Goal: Task Accomplishment & Management: Manage account settings

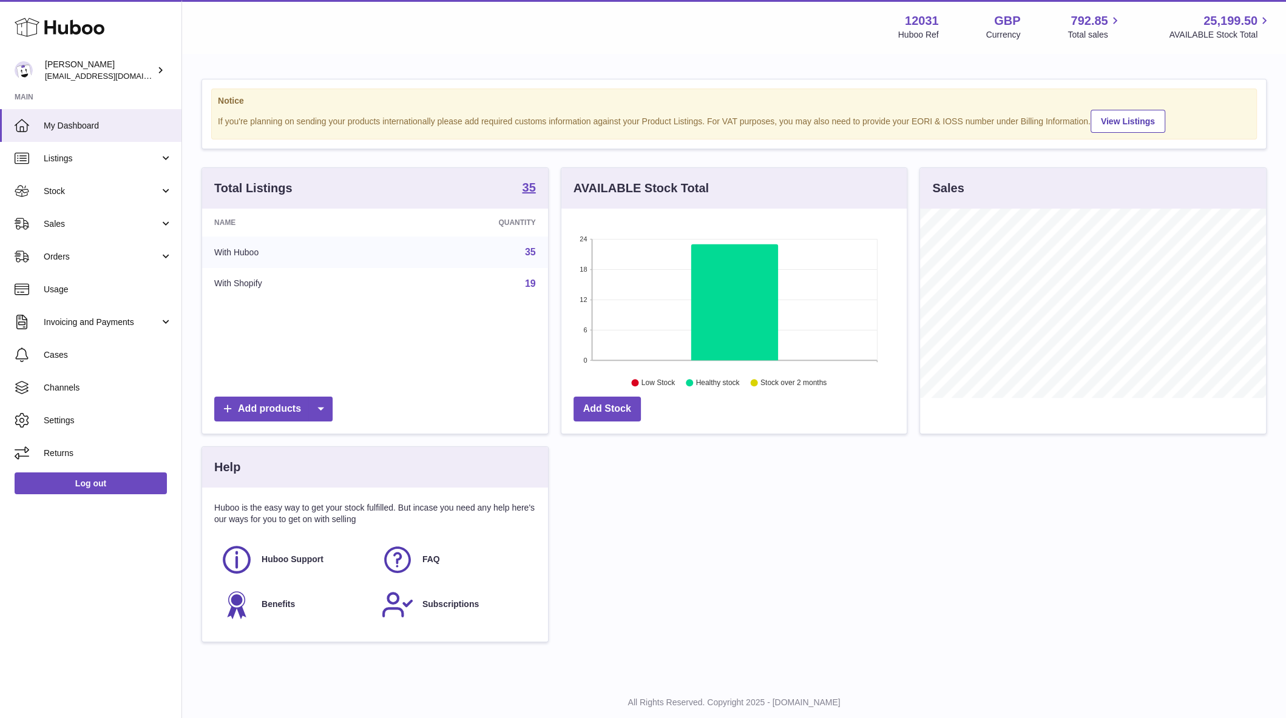
scroll to position [189, 346]
click at [95, 178] on link "Stock" at bounding box center [90, 191] width 181 height 33
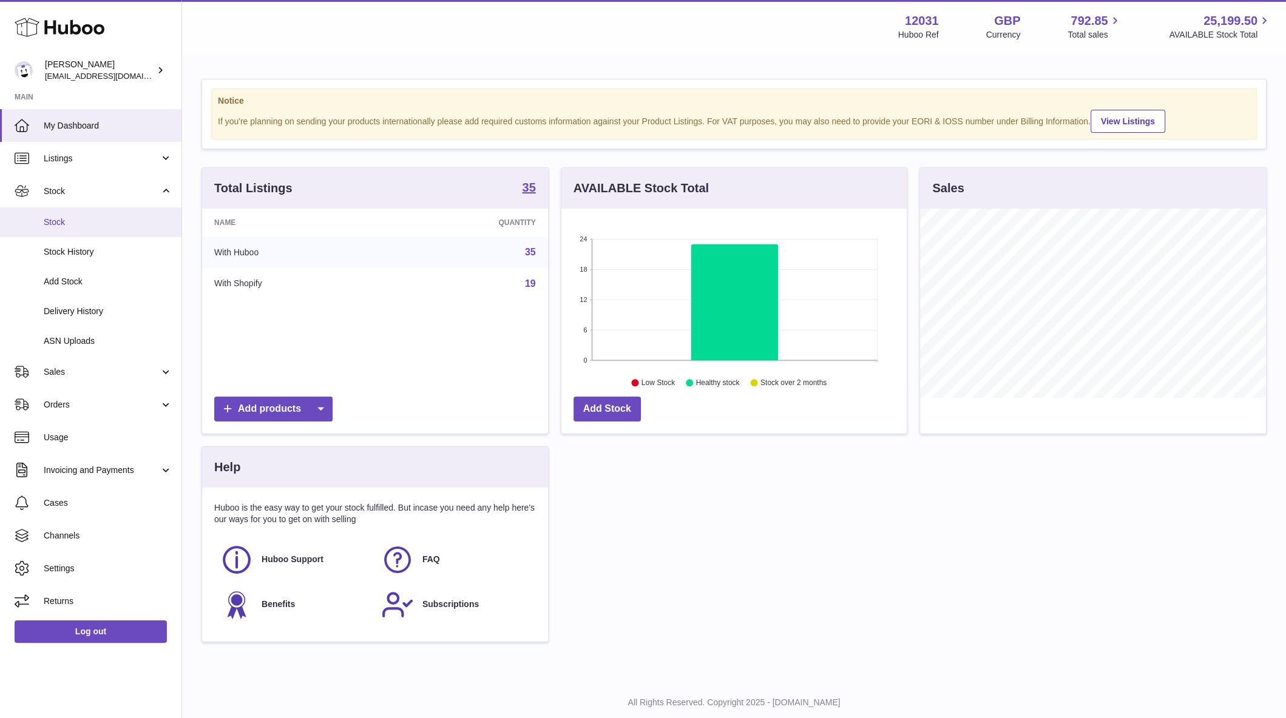
click at [63, 217] on span "Stock" at bounding box center [108, 223] width 129 height 12
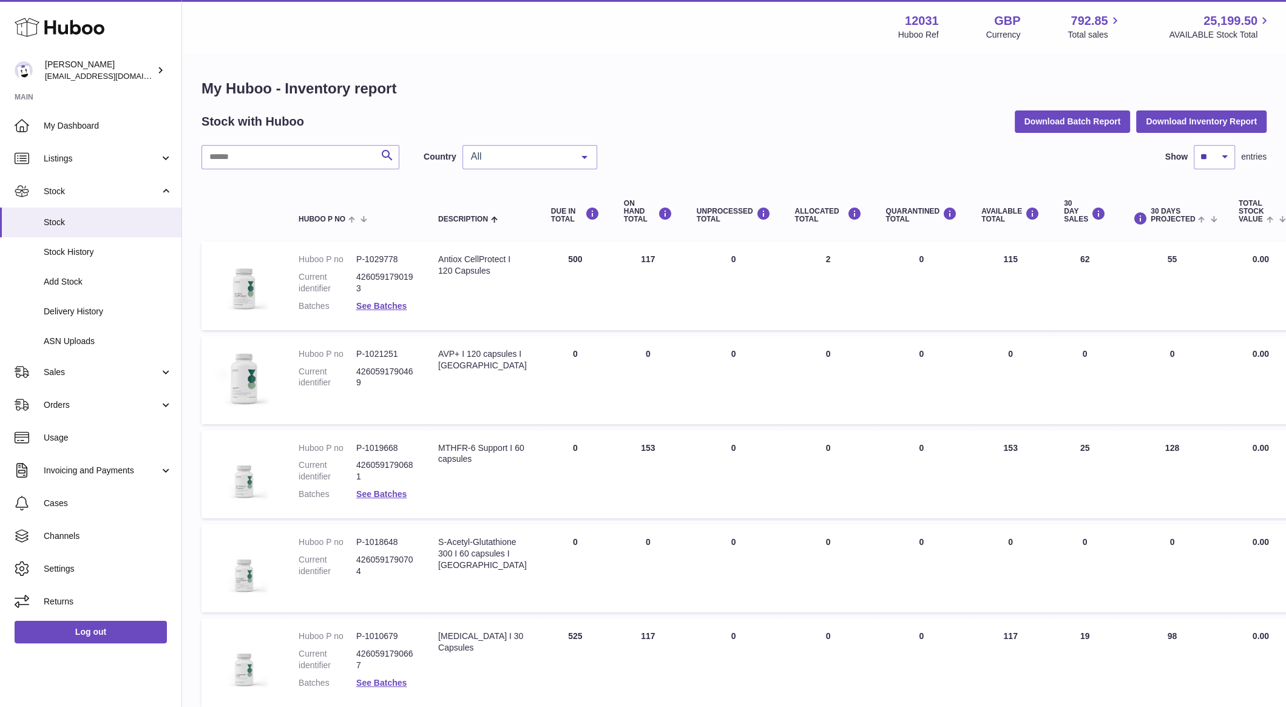
click at [542, 158] on span "All" at bounding box center [520, 156] width 104 height 12
click at [521, 204] on span "GB" at bounding box center [529, 206] width 133 height 24
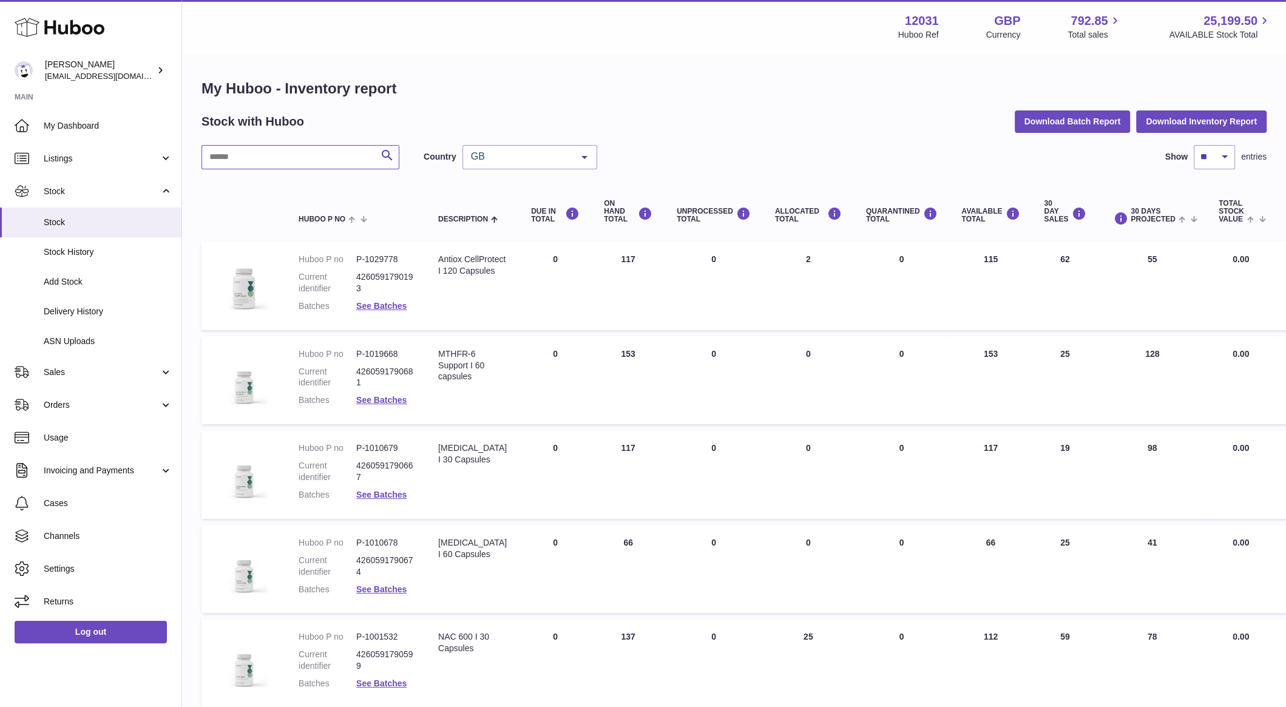
click at [263, 155] on input "text" at bounding box center [300, 157] width 198 height 24
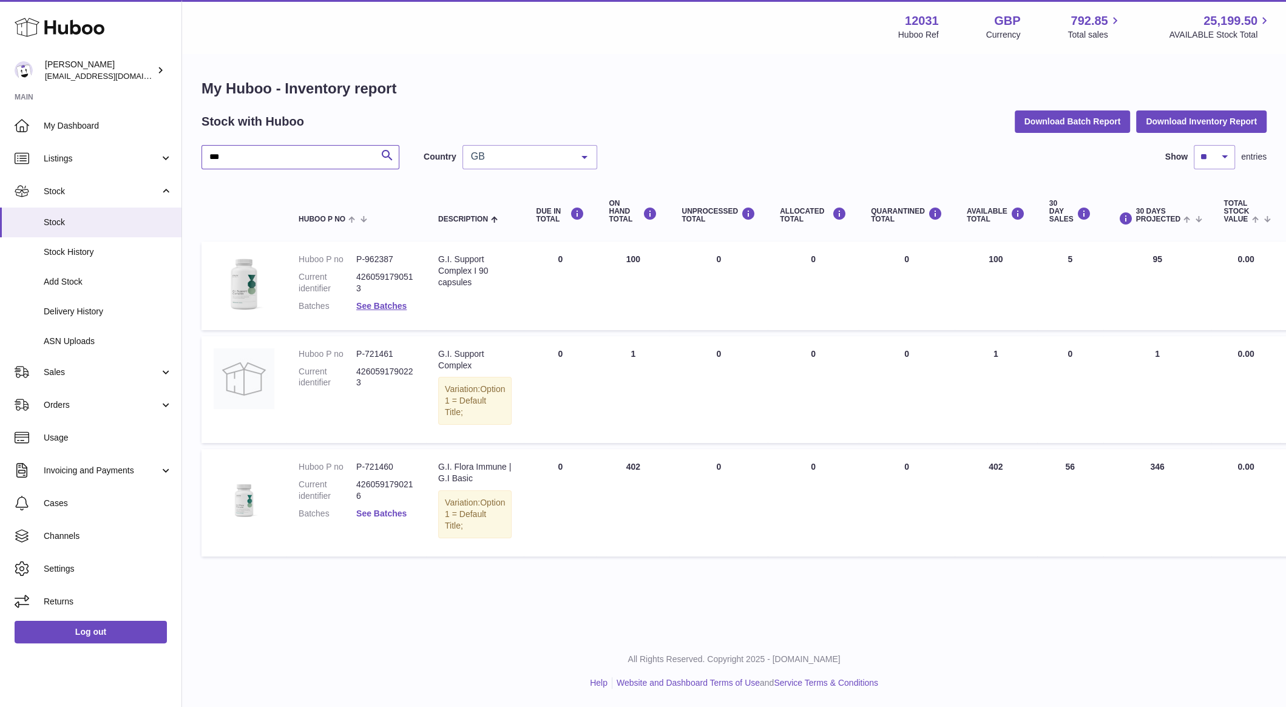
type input "***"
click at [376, 510] on link "See Batches" at bounding box center [381, 513] width 50 height 10
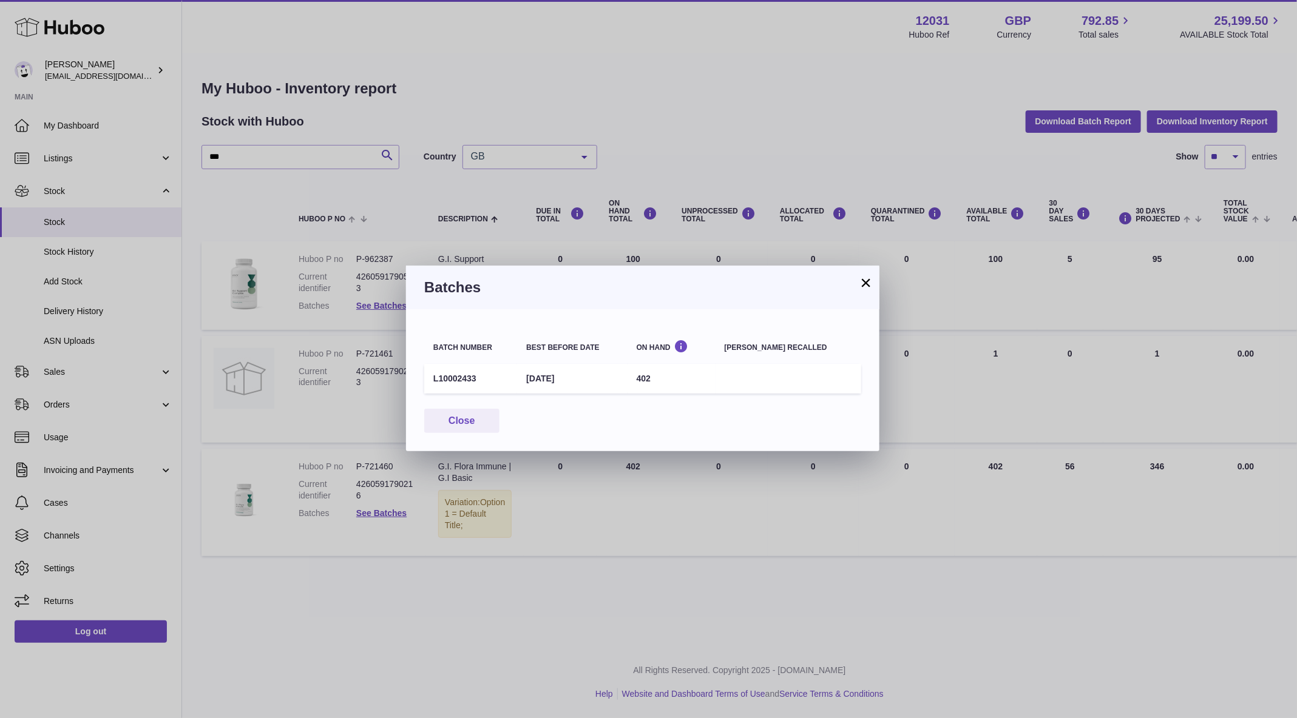
click at [462, 376] on td "L10002433" at bounding box center [470, 379] width 93 height 30
click at [299, 394] on div "× Batches Batch number Best before date On Hand Batch recalled L10002433 31st A…" at bounding box center [648, 359] width 1297 height 718
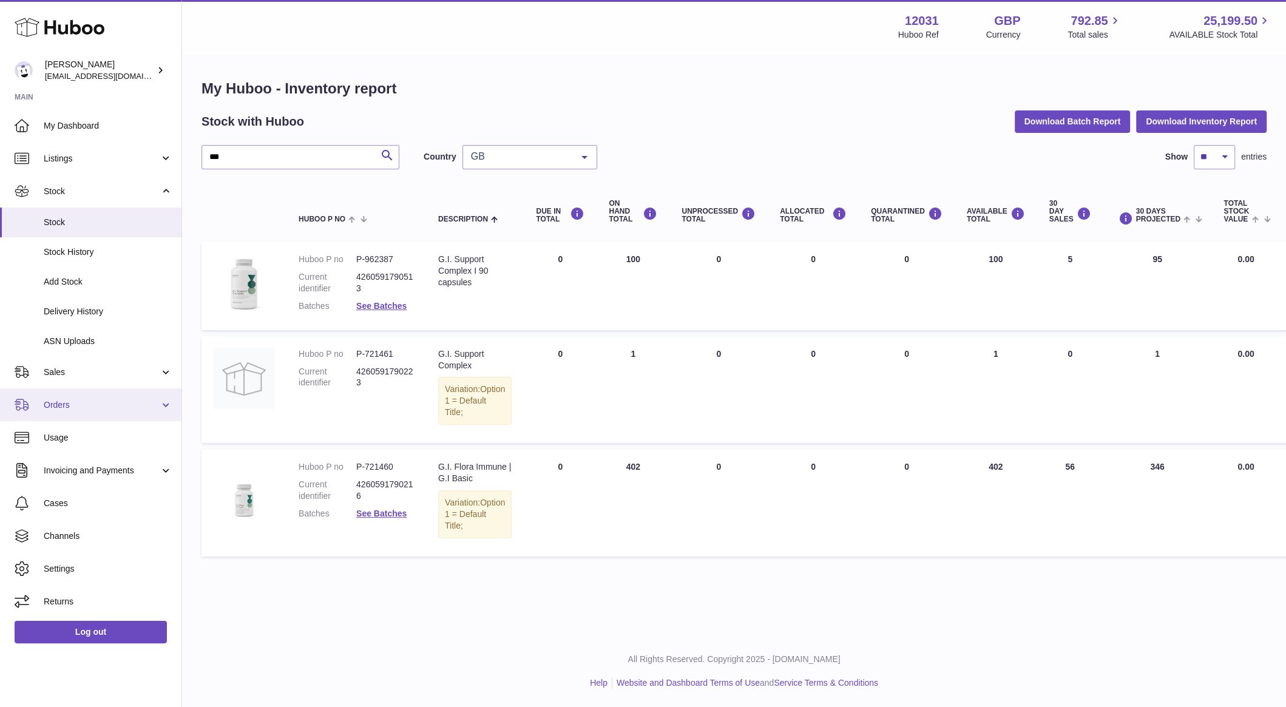
click at [79, 391] on link "Orders" at bounding box center [90, 404] width 181 height 33
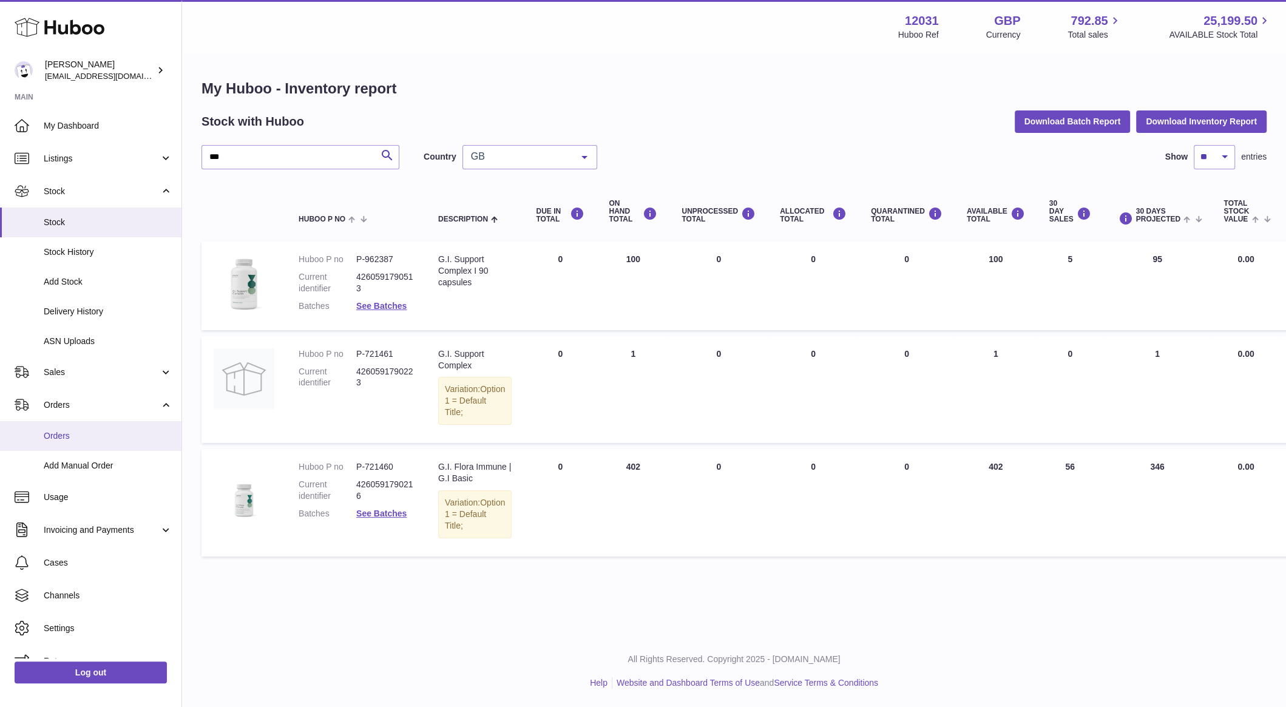
click at [72, 426] on link "Orders" at bounding box center [90, 436] width 181 height 30
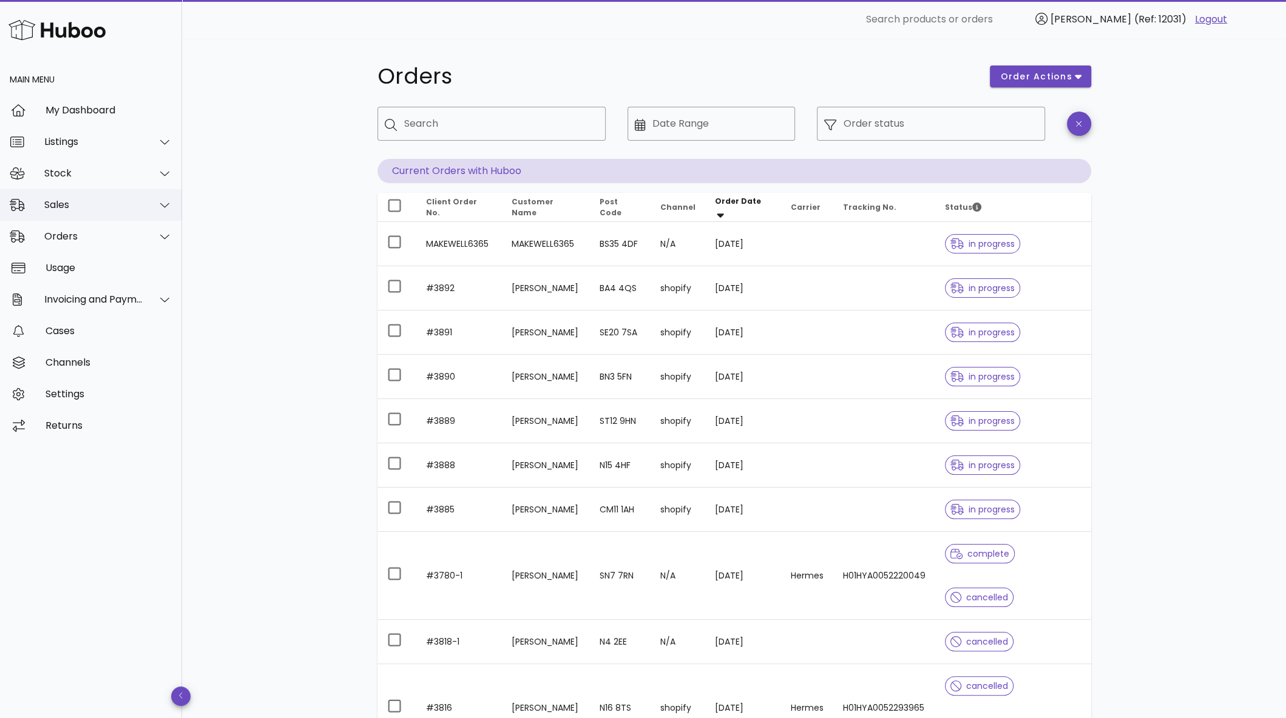
click at [80, 208] on div "Sales" at bounding box center [93, 205] width 99 height 12
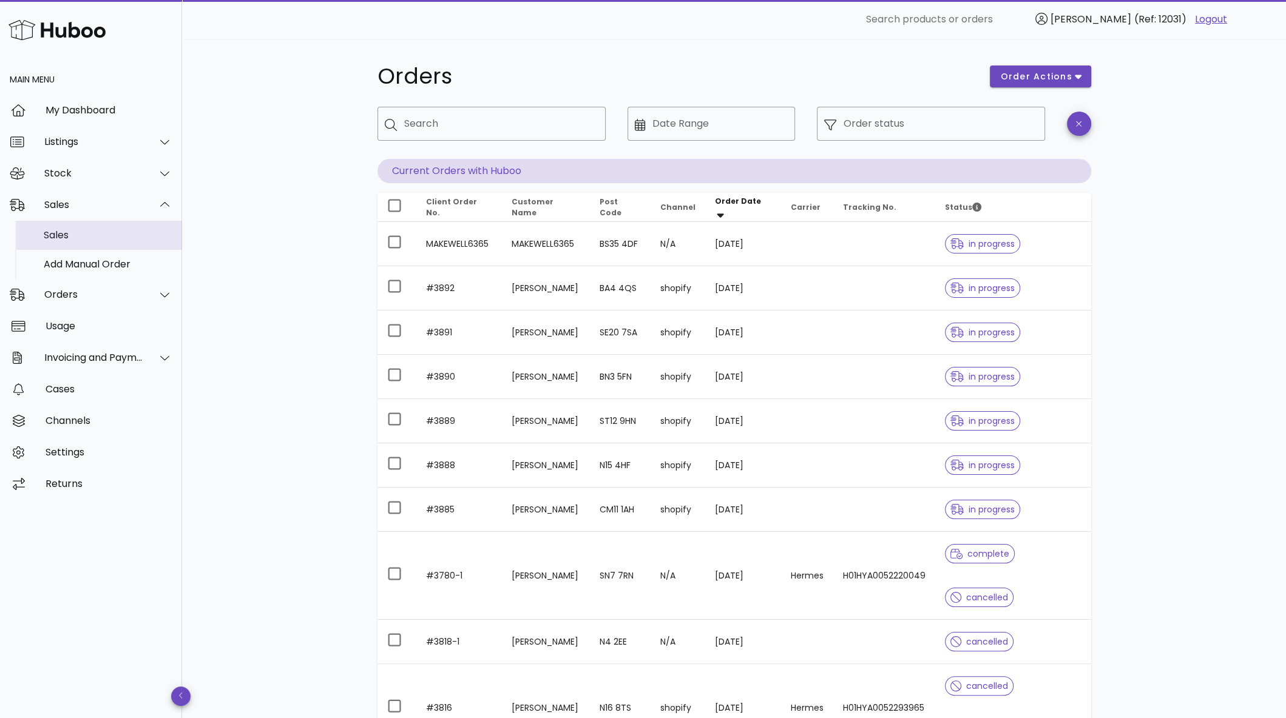
click at [66, 235] on div "Sales" at bounding box center [108, 235] width 129 height 12
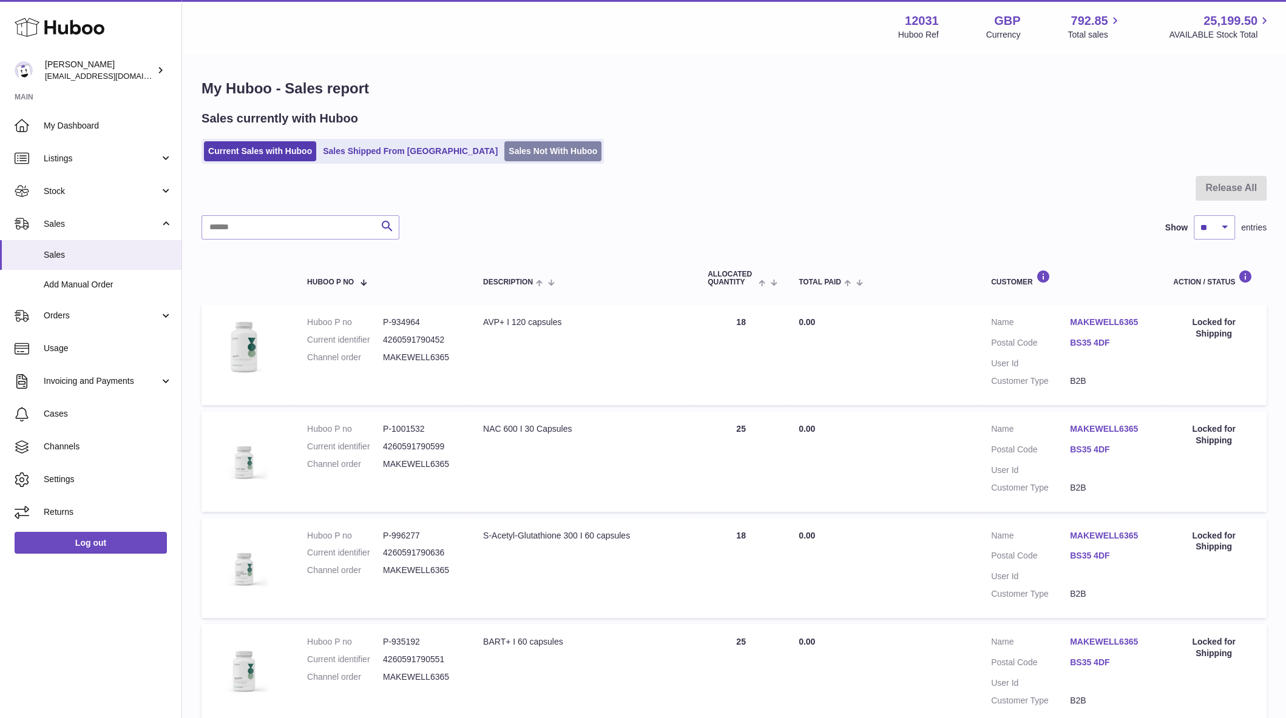
click at [504, 157] on link "Sales Not With Huboo" at bounding box center [552, 151] width 97 height 20
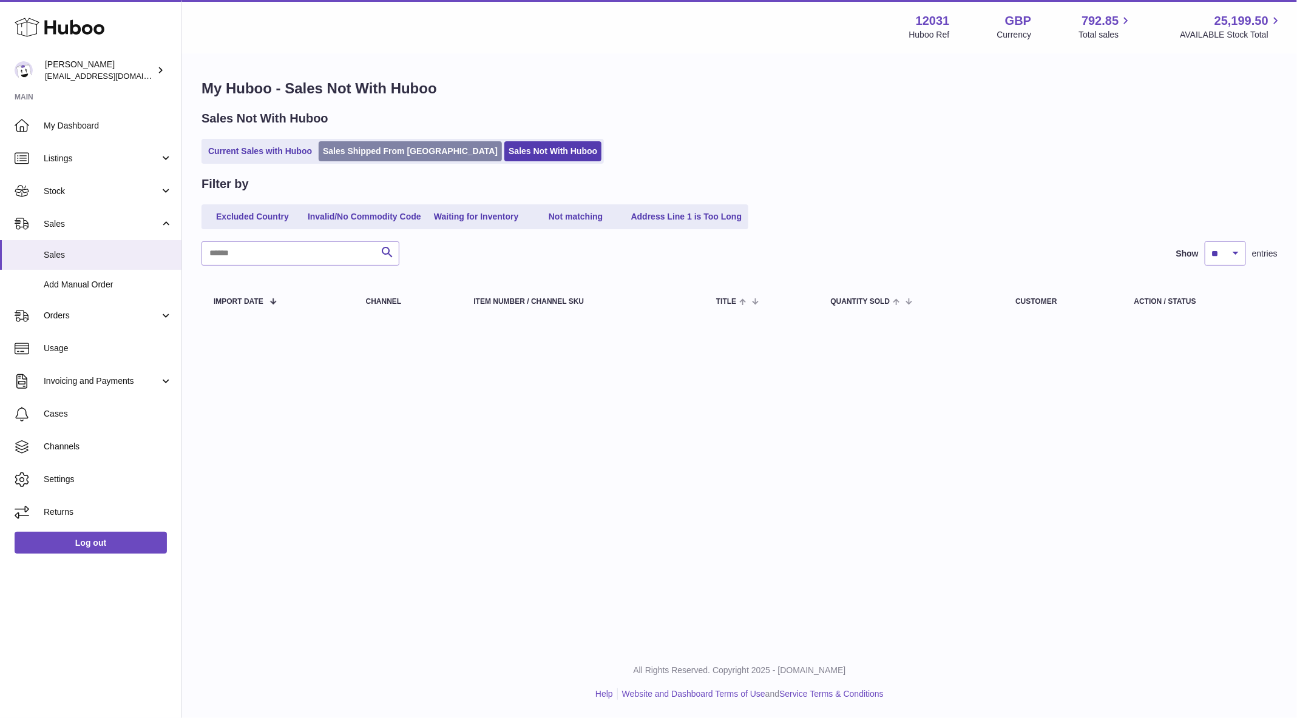
click at [381, 156] on link "Sales Shipped From [GEOGRAPHIC_DATA]" at bounding box center [410, 151] width 183 height 20
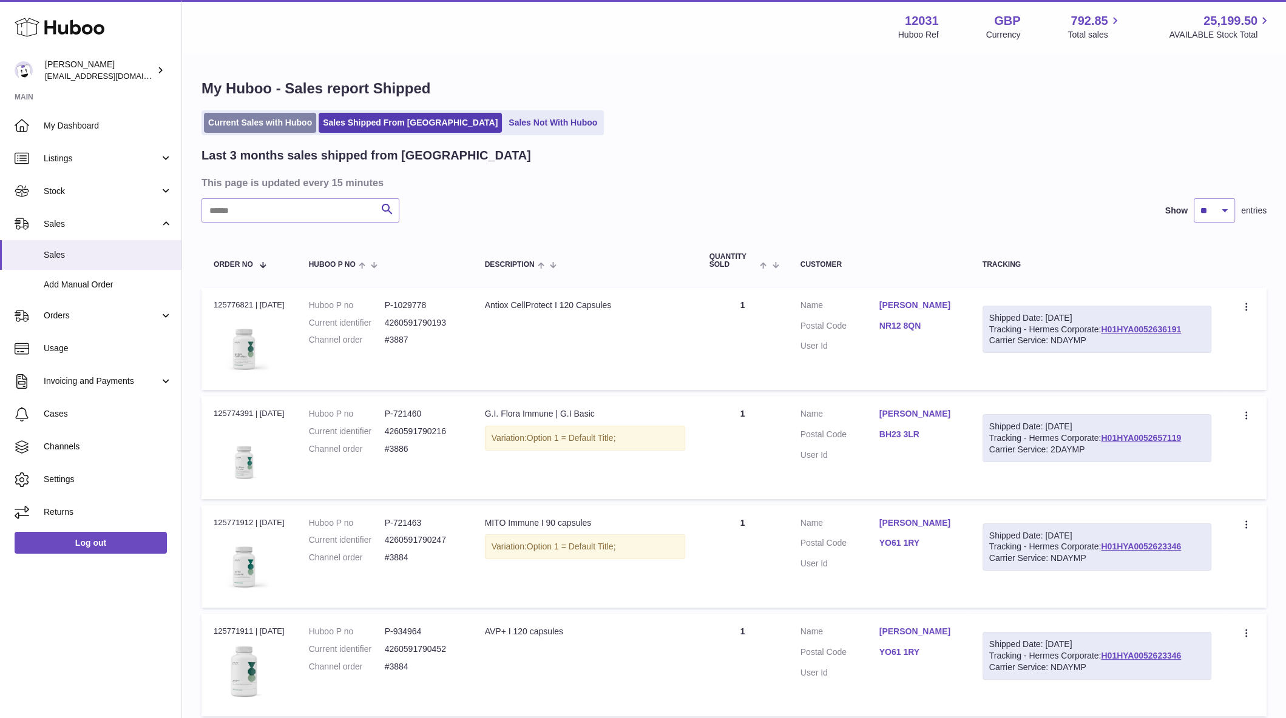
click at [288, 129] on link "Current Sales with Huboo" at bounding box center [260, 123] width 112 height 20
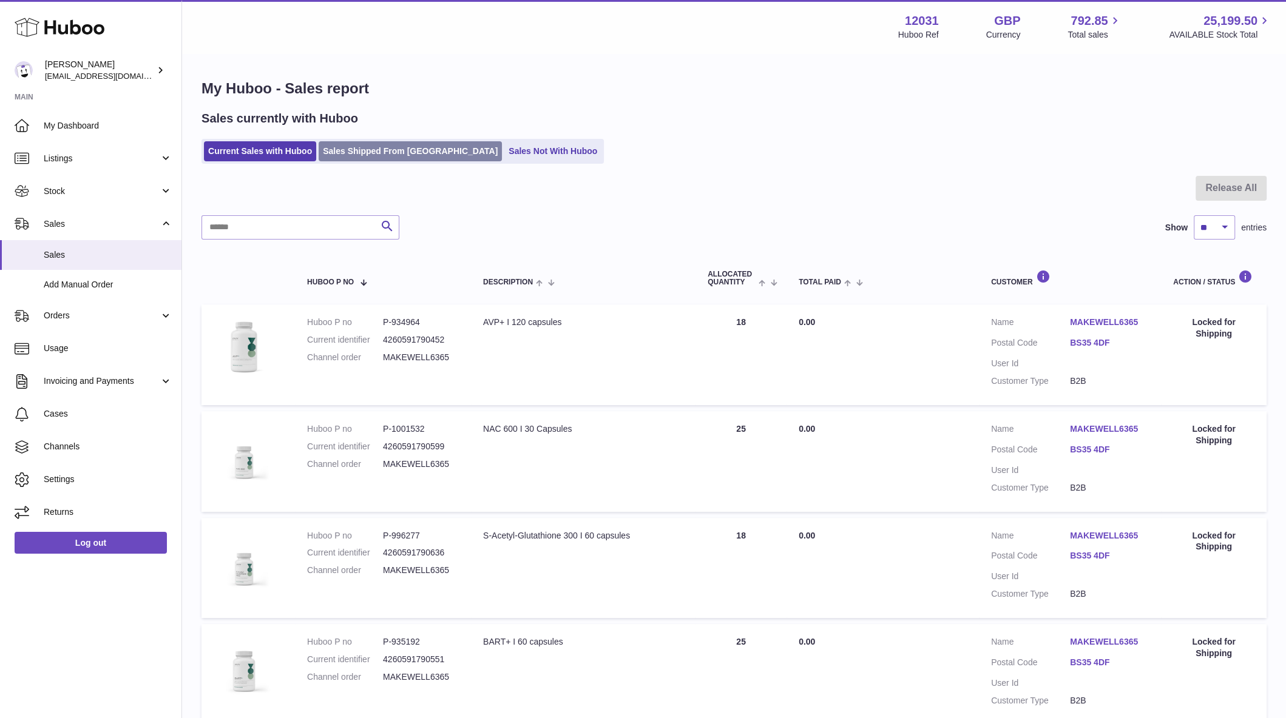
click at [382, 145] on link "Sales Shipped From [GEOGRAPHIC_DATA]" at bounding box center [410, 151] width 183 height 20
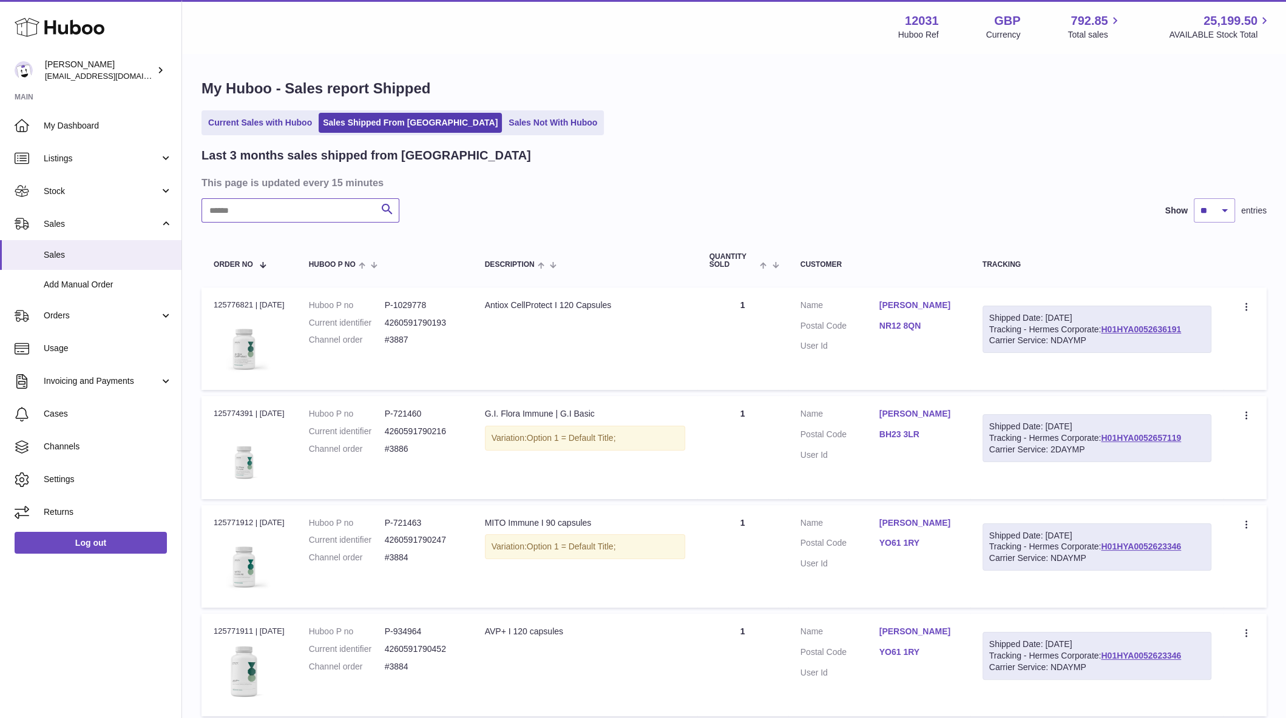
click at [283, 200] on input "text" at bounding box center [300, 210] width 198 height 24
click at [283, 215] on input "text" at bounding box center [300, 210] width 198 height 24
paste input "****"
type input "****"
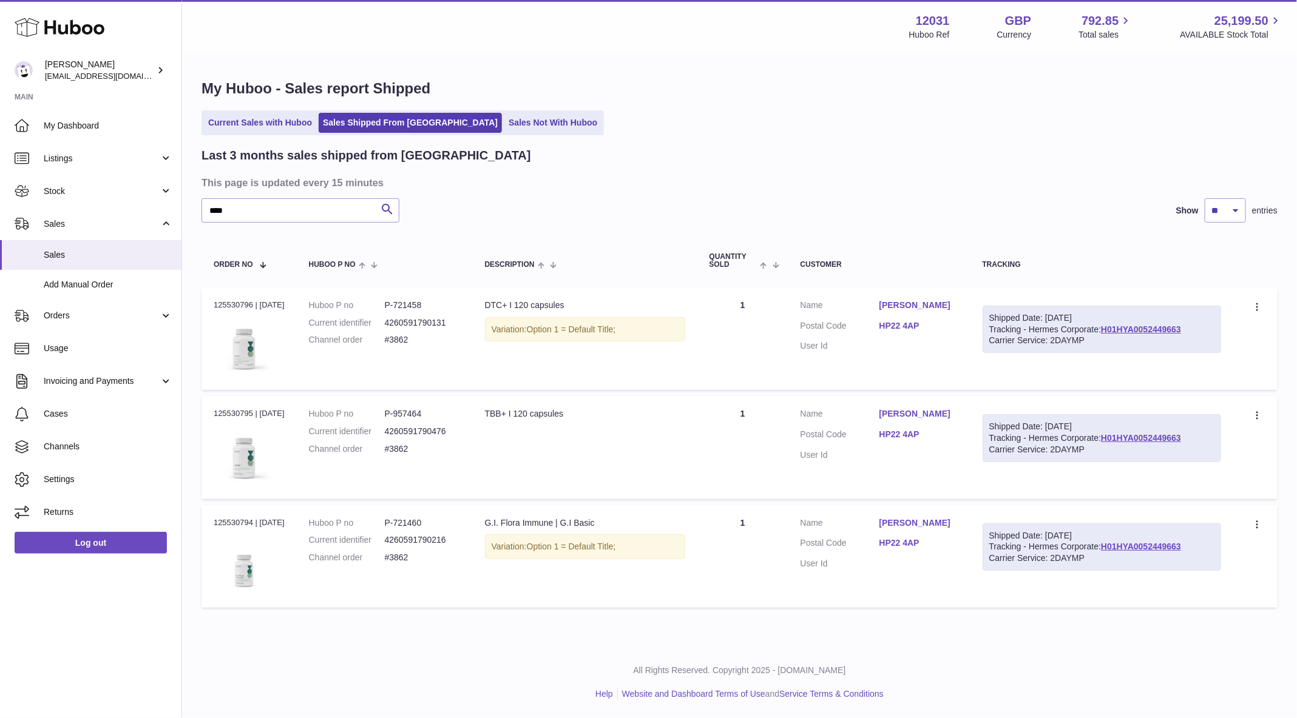
click at [451, 530] on dl "Huboo P no P-721460 Current identifier 4260591790216 Channel order #3862" at bounding box center [385, 544] width 152 height 53
